Goal: Task Accomplishment & Management: Use online tool/utility

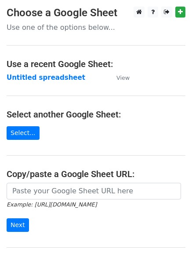
click at [27, 75] on strong "Untitled spreadsheet" at bounding box center [46, 78] width 79 height 8
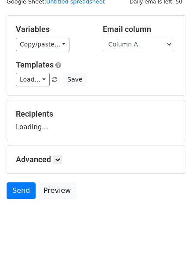
scroll to position [50, 0]
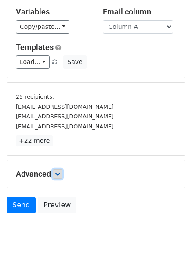
click at [56, 172] on link at bounding box center [58, 174] width 10 height 10
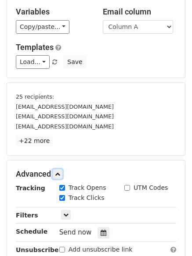
scroll to position [158, 0]
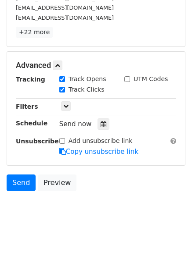
drag, startPoint x: 103, startPoint y: 122, endPoint x: 86, endPoint y: 123, distance: 17.1
click at [103, 122] on div at bounding box center [103, 123] width 12 height 11
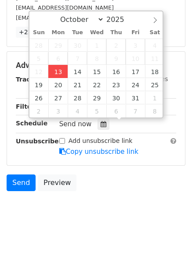
type input "2025-10-13 12:00"
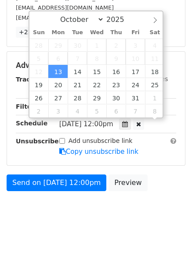
scroll to position [0, 0]
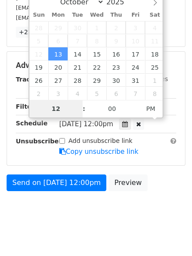
type input "4"
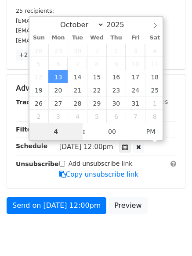
scroll to position [158, 0]
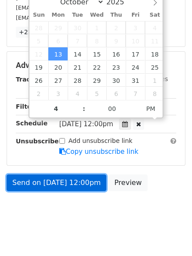
type input "2025-10-13 16:00"
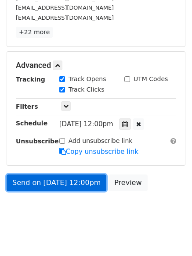
click at [53, 188] on link "Send on Oct 13 at 12:00pm" at bounding box center [57, 183] width 100 height 17
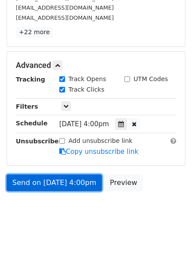
click at [53, 188] on link "Send on Oct 13 at 4:00pm" at bounding box center [54, 183] width 95 height 17
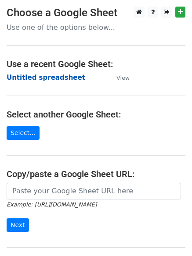
click at [20, 76] on strong "Untitled spreadsheet" at bounding box center [46, 78] width 79 height 8
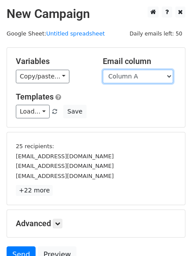
drag, startPoint x: 0, startPoint y: 0, endPoint x: 125, endPoint y: 78, distance: 147.2
click at [125, 78] on select "Column A Column B Column C Column D Column E Column F" at bounding box center [138, 77] width 70 height 14
select select "Column B"
click at [103, 70] on select "Column A Column B Column C Column D Column E Column F" at bounding box center [138, 77] width 70 height 14
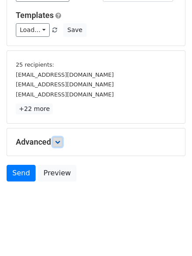
click at [59, 142] on icon at bounding box center [57, 142] width 5 height 5
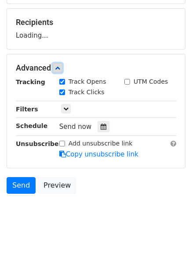
scroll to position [126, 0]
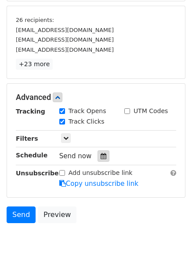
click at [99, 152] on div at bounding box center [103, 156] width 12 height 11
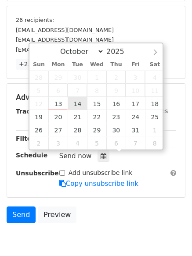
type input "2025-10-14 12:00"
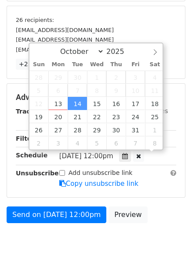
scroll to position [0, 0]
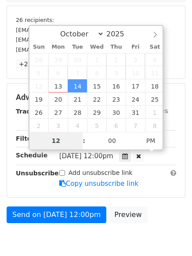
type input "5"
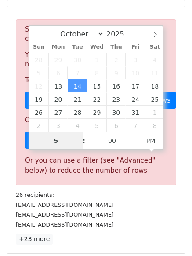
scroll to position [343, 0]
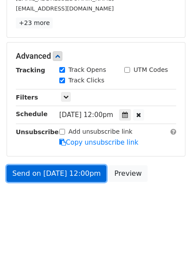
type input "2025-10-14 17:00"
click at [50, 174] on link "Send on Oct 14 at 12:00pm" at bounding box center [57, 173] width 100 height 17
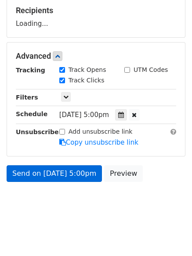
scroll to position [168, 0]
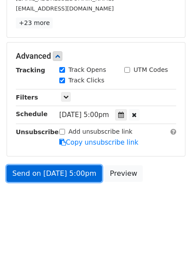
click at [51, 175] on link "Send on Oct 14 at 5:00pm" at bounding box center [54, 173] width 95 height 17
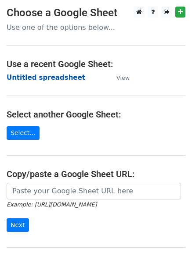
click at [25, 78] on strong "Untitled spreadsheet" at bounding box center [46, 78] width 79 height 8
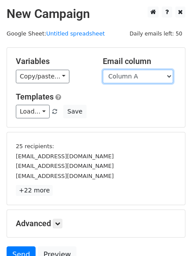
drag, startPoint x: 0, startPoint y: 0, endPoint x: 125, endPoint y: 77, distance: 147.4
click at [125, 77] on select "Column A Column B Column C Column D Column E Column F" at bounding box center [138, 77] width 70 height 14
select select "Column C"
click at [103, 70] on select "Column A Column B Column C Column D Column E Column F" at bounding box center [138, 77] width 70 height 14
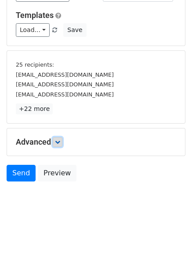
click at [61, 144] on link at bounding box center [58, 142] width 10 height 10
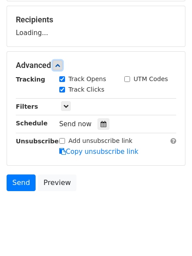
scroll to position [127, 0]
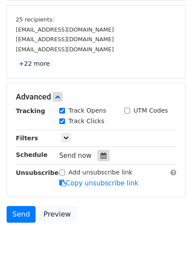
click at [99, 160] on div at bounding box center [103, 155] width 12 height 11
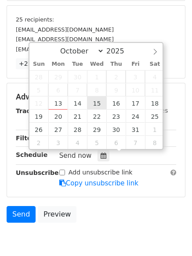
type input "2025-10-15 12:00"
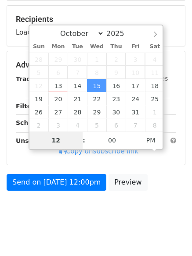
type input "6"
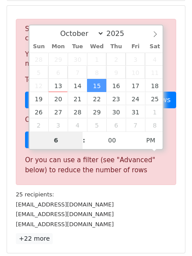
scroll to position [343, 0]
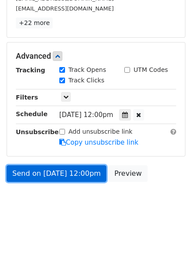
type input "2025-10-15 18:00"
click at [54, 177] on link "Send on Oct 15 at 12:00pm" at bounding box center [57, 173] width 100 height 17
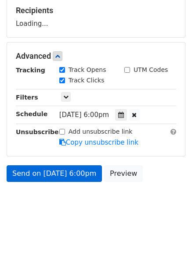
scroll to position [168, 0]
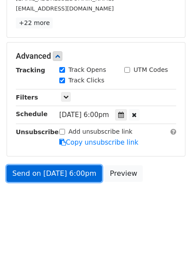
click at [54, 177] on link "Send on Oct 15 at 6:00pm" at bounding box center [54, 173] width 95 height 17
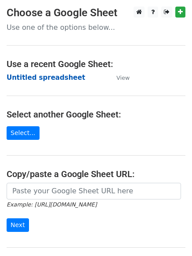
click at [30, 79] on strong "Untitled spreadsheet" at bounding box center [46, 78] width 79 height 8
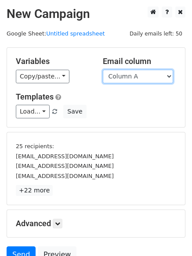
drag, startPoint x: 0, startPoint y: 0, endPoint x: 127, endPoint y: 77, distance: 148.6
click at [127, 77] on select "Column A Column B Column C Column D Column E Column F" at bounding box center [138, 77] width 70 height 14
select select "Column D"
click at [103, 70] on select "Column A Column B Column C Column D Column E Column F" at bounding box center [138, 77] width 70 height 14
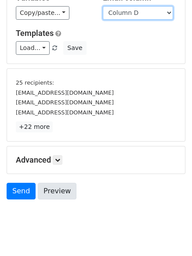
scroll to position [82, 0]
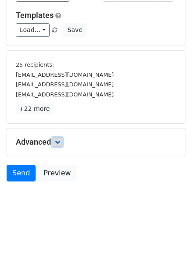
click at [57, 142] on icon at bounding box center [57, 142] width 5 height 5
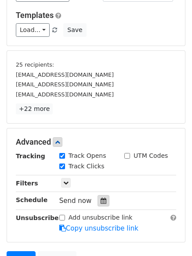
click at [100, 202] on icon at bounding box center [103, 201] width 6 height 6
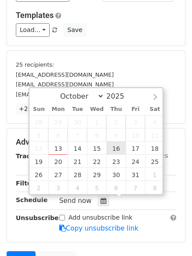
type input "2025-10-16 12:00"
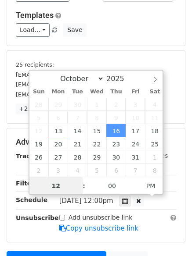
scroll to position [0, 0]
type input "7"
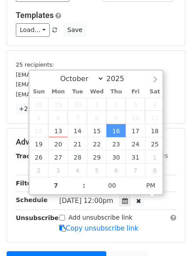
type input "2025-10-16 19:00"
type input "07"
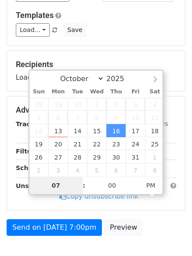
scroll to position [136, 0]
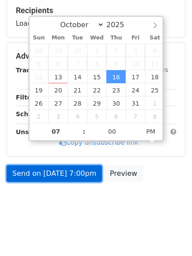
click at [55, 172] on link "Send on Oct 16 at 7:00pm" at bounding box center [54, 173] width 95 height 17
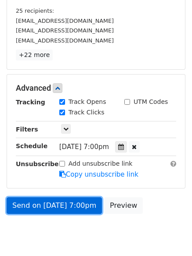
click at [51, 207] on link "Send on Oct 16 at 7:00pm" at bounding box center [54, 205] width 95 height 17
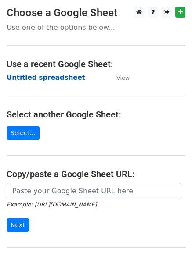
click at [53, 78] on strong "Untitled spreadsheet" at bounding box center [46, 78] width 79 height 8
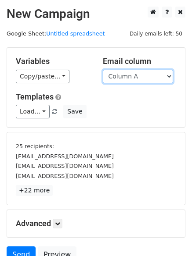
click at [134, 80] on select "Column A Column B Column C Column D Column E Column F" at bounding box center [138, 77] width 70 height 14
select select "Column E"
click at [103, 70] on select "Column A Column B Column C Column D Column E Column F" at bounding box center [138, 77] width 70 height 14
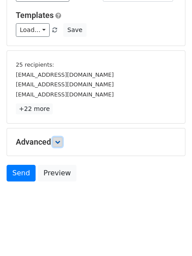
click at [57, 141] on icon at bounding box center [57, 142] width 5 height 5
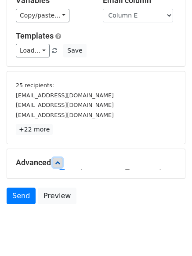
scroll to position [82, 0]
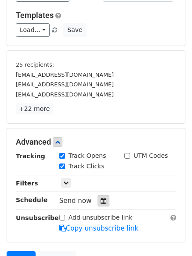
click at [102, 201] on icon at bounding box center [103, 201] width 6 height 6
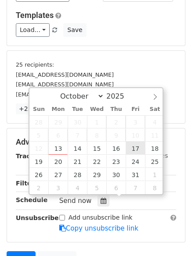
type input "2025-10-17 12:00"
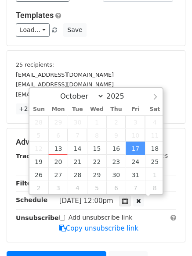
scroll to position [0, 0]
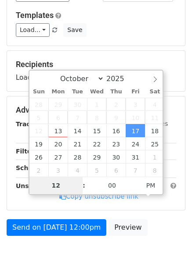
type input "8"
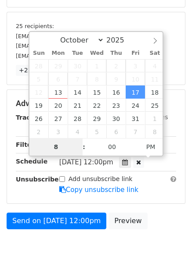
scroll to position [168, 0]
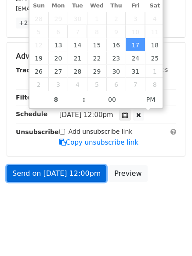
type input "2025-10-17 20:00"
click at [55, 170] on link "Send on Oct 17 at 12:00pm" at bounding box center [57, 173] width 100 height 17
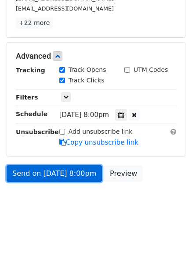
click at [55, 170] on link "Send on Oct 17 at 8:00pm" at bounding box center [54, 173] width 95 height 17
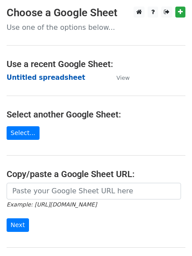
click at [34, 78] on strong "Untitled spreadsheet" at bounding box center [46, 78] width 79 height 8
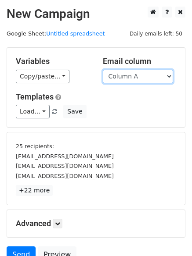
click at [122, 81] on select "Column A Column B Column C Column D Column E Column F" at bounding box center [138, 77] width 70 height 14
select select "Column F"
click at [103, 70] on select "Column A Column B Column C Column D Column E Column F" at bounding box center [138, 77] width 70 height 14
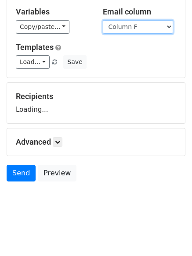
scroll to position [50, 0]
click at [54, 136] on div "Advanced Tracking Track Opens UTM Codes Track Clicks Filters Only include sprea…" at bounding box center [96, 142] width 178 height 27
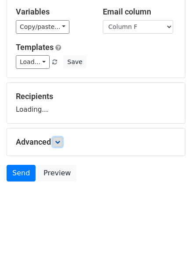
click at [62, 144] on link at bounding box center [58, 142] width 10 height 10
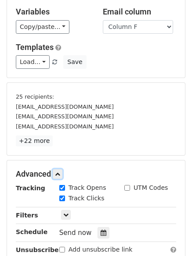
scroll to position [168, 0]
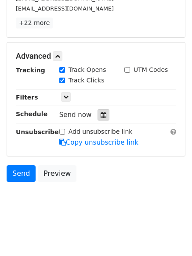
click at [100, 112] on icon at bounding box center [103, 115] width 6 height 6
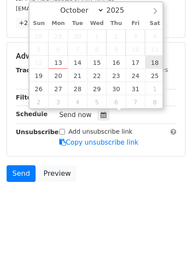
type input "[DATE] 12:00"
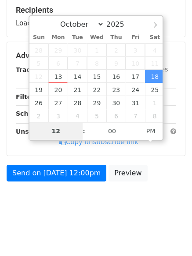
scroll to position [136, 0]
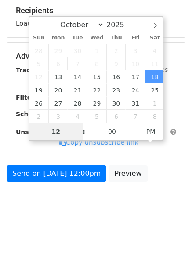
type input "9"
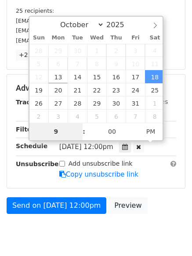
scroll to position [168, 0]
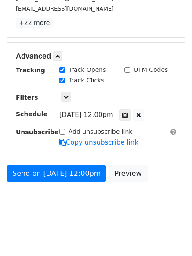
type input "[DATE] 21:00"
click at [61, 220] on body "New Campaign Daily emails left: 50 Google Sheet: Untitled spreadsheet Variables…" at bounding box center [96, 30] width 192 height 383
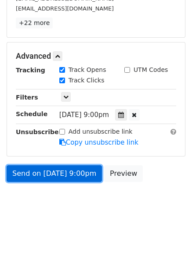
click at [51, 175] on link "Send on [DATE] 9:00pm" at bounding box center [54, 173] width 95 height 17
click at [59, 167] on link "Send on [DATE] 9:00pm" at bounding box center [54, 173] width 95 height 17
